Goal: Transaction & Acquisition: Purchase product/service

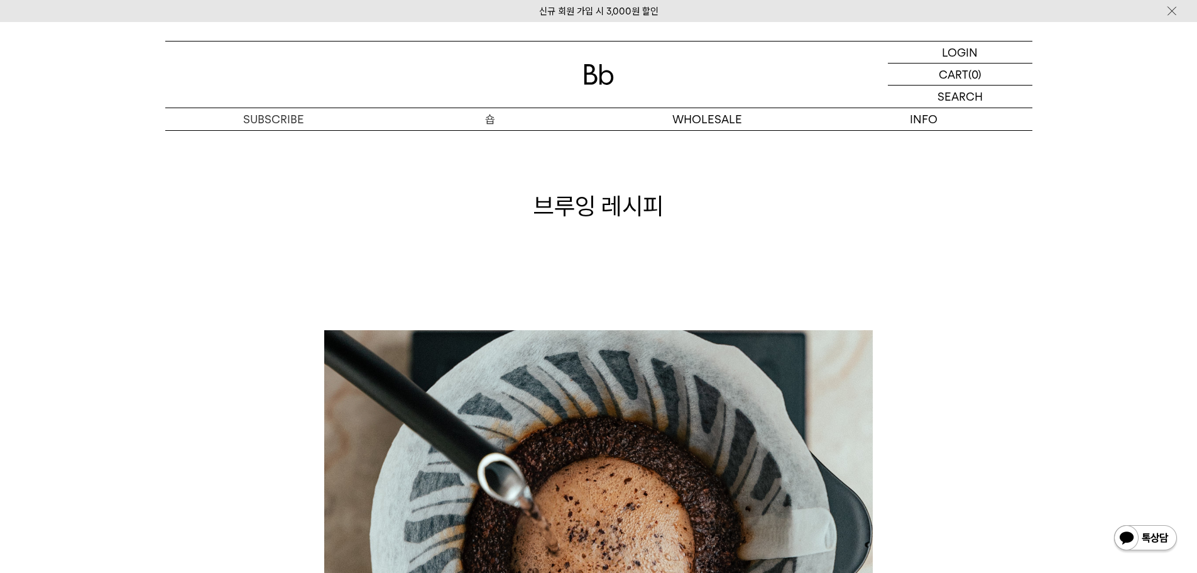
click at [482, 119] on p "숍" at bounding box center [490, 119] width 217 height 22
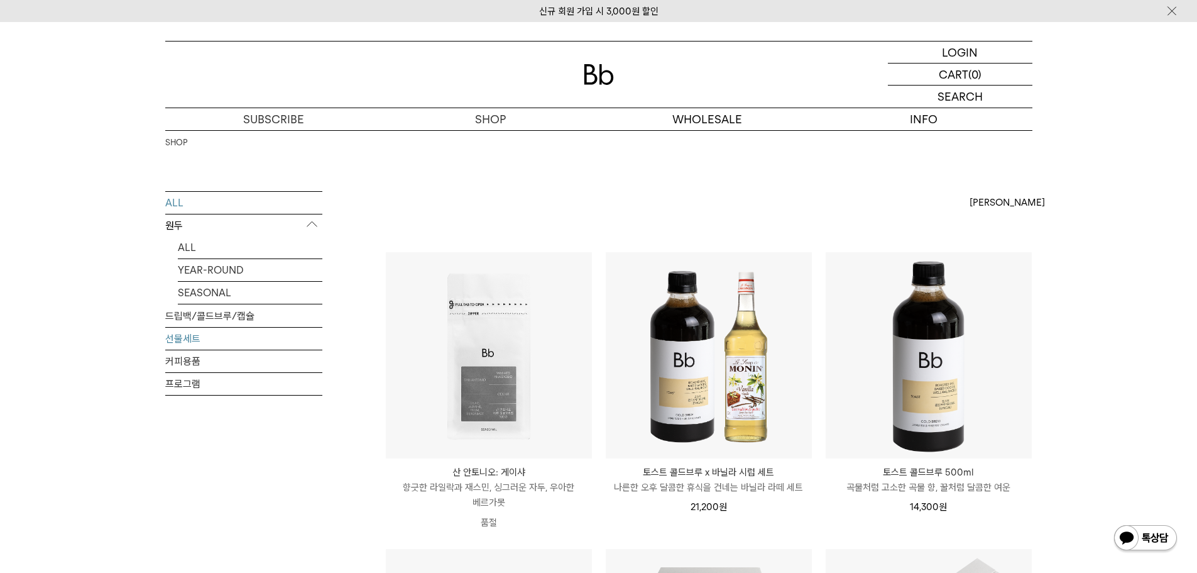
click at [285, 328] on link "선물세트" at bounding box center [243, 338] width 157 height 22
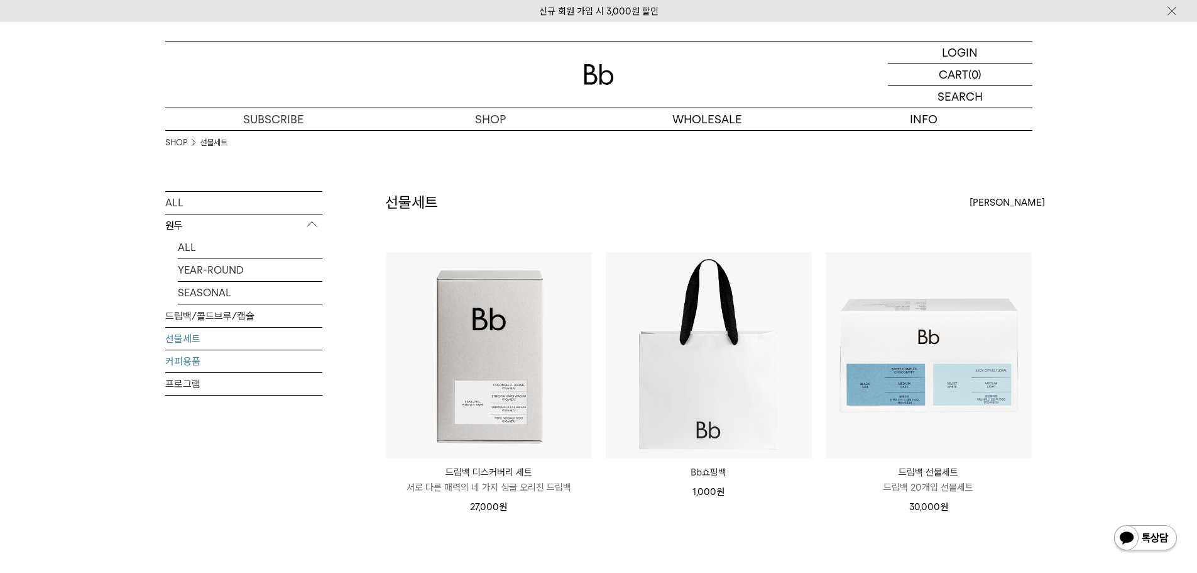
click at [260, 369] on link "커피용품" at bounding box center [243, 361] width 157 height 22
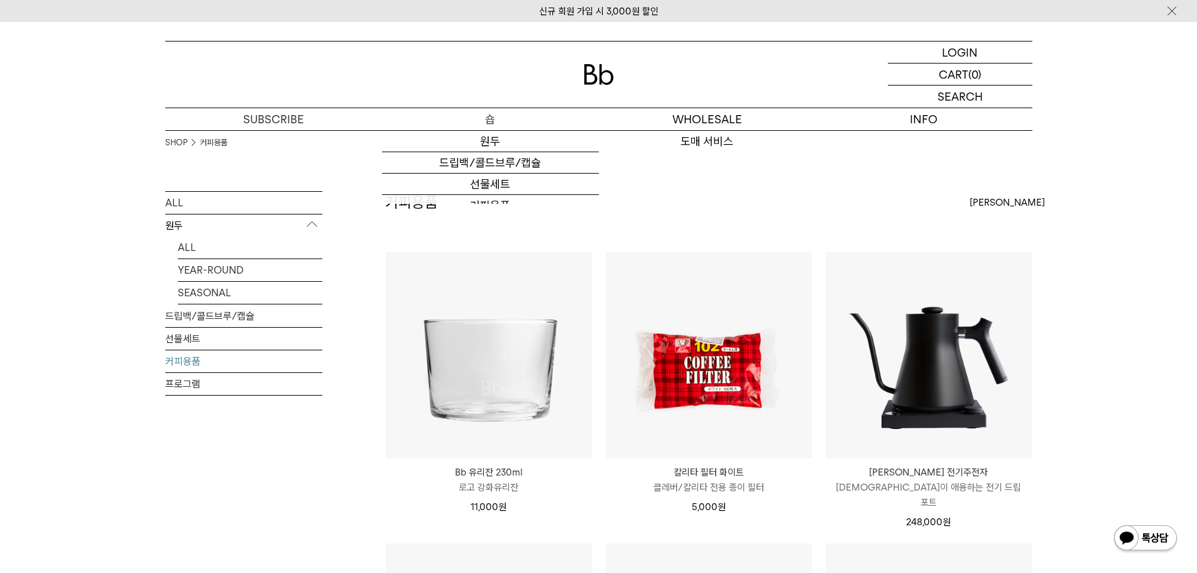
click at [485, 118] on p "숍" at bounding box center [490, 119] width 217 height 22
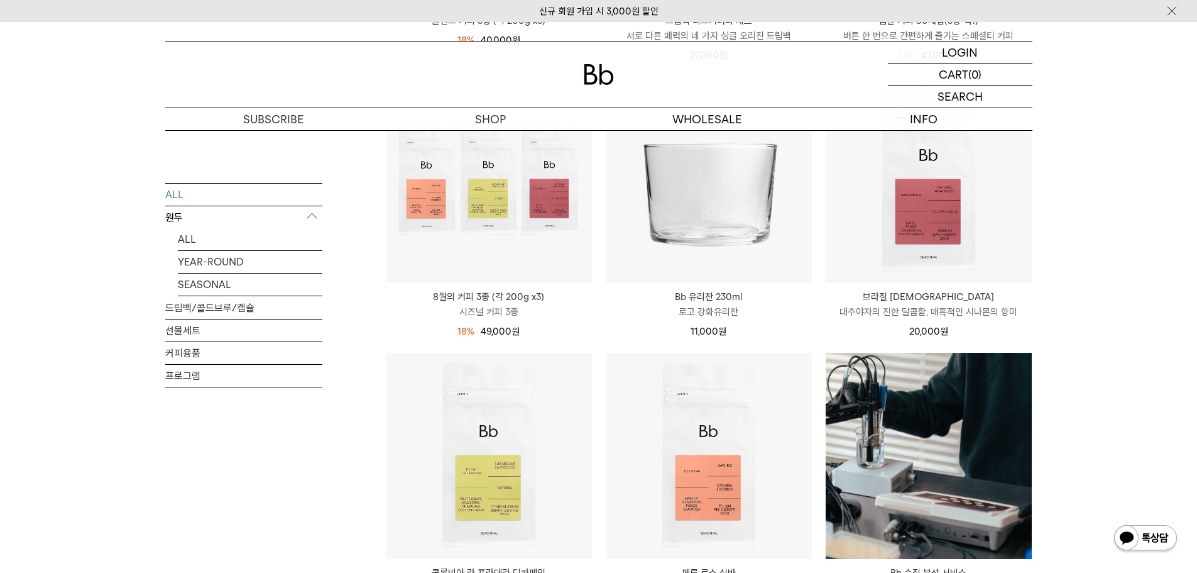
scroll to position [754, 0]
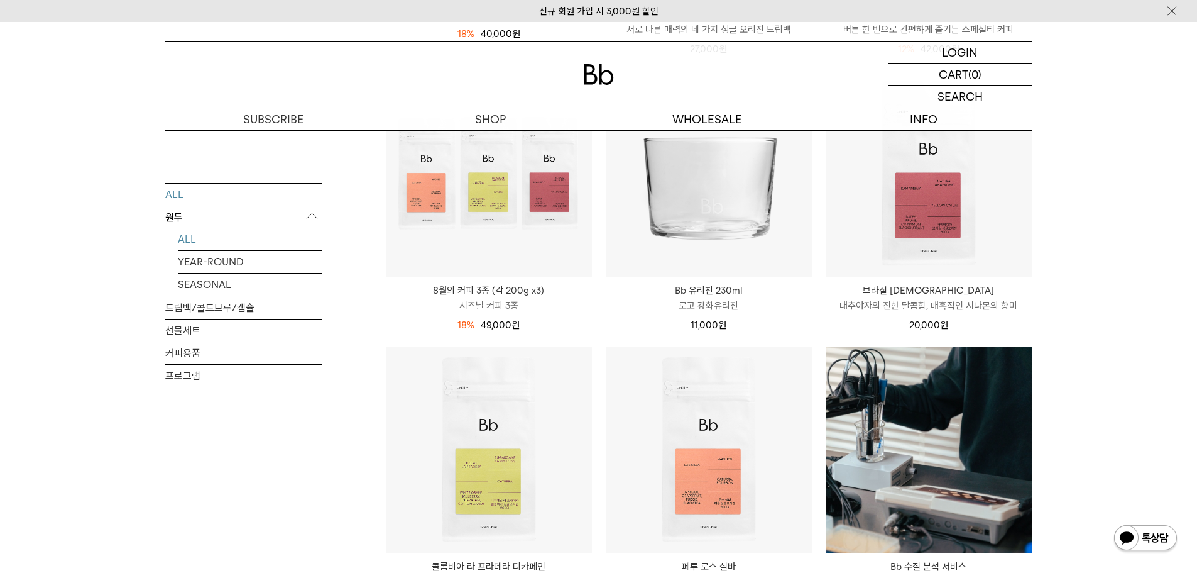
click at [212, 237] on link "ALL" at bounding box center [250, 238] width 145 height 22
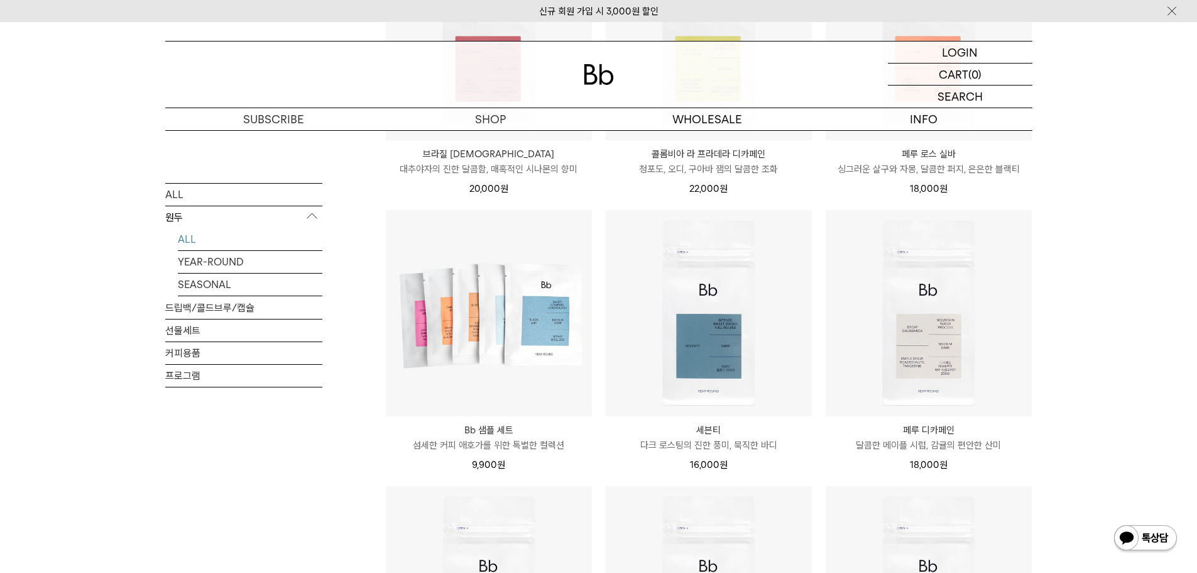
scroll to position [628, 0]
